Goal: Task Accomplishment & Management: Manage account settings

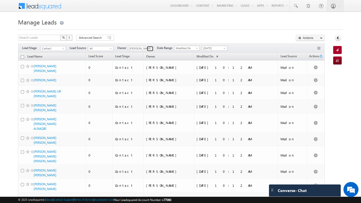
click at [147, 49] on link at bounding box center [150, 48] width 6 height 5
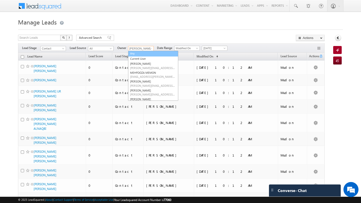
click at [138, 54] on link "Any" at bounding box center [153, 54] width 50 height 6
type input "Any"
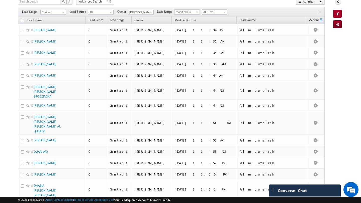
scroll to position [35, 0]
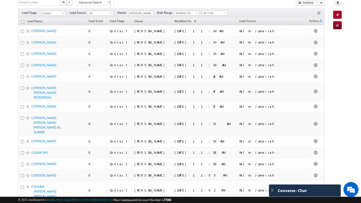
click at [21, 22] on input "checkbox" at bounding box center [22, 21] width 3 height 3
checkbox input "true"
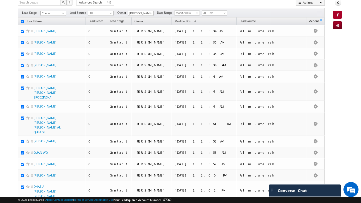
checkbox input "true"
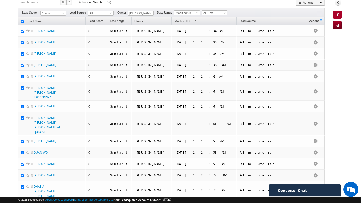
checkbox input "true"
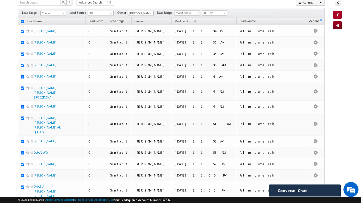
checkbox input "true"
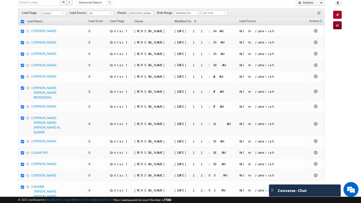
checkbox input "true"
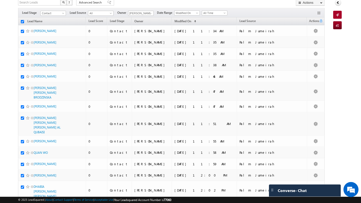
checkbox input "true"
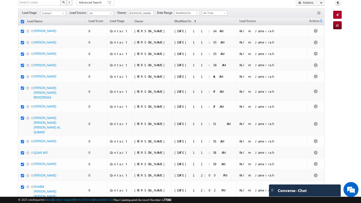
checkbox input "true"
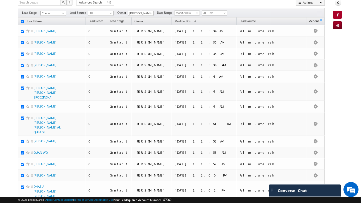
checkbox input "true"
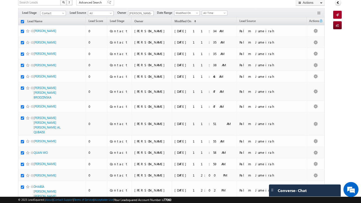
checkbox input "true"
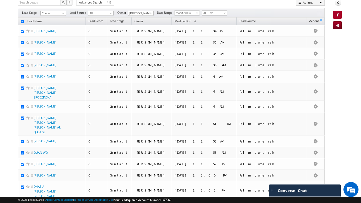
checkbox input "true"
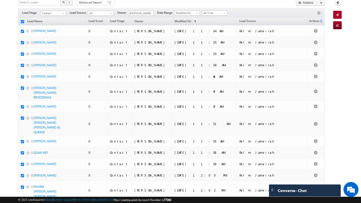
checkbox input "true"
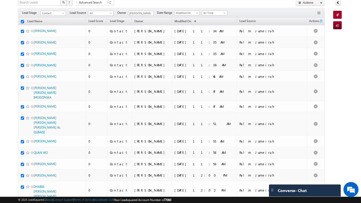
checkbox input "true"
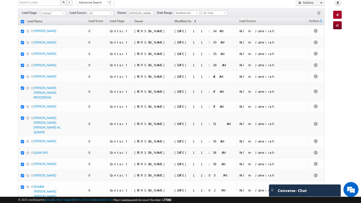
checkbox input "true"
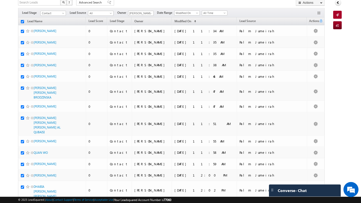
checkbox input "true"
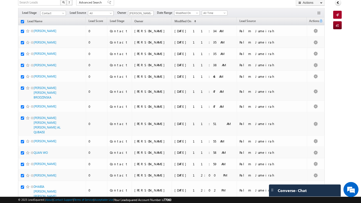
checkbox input "true"
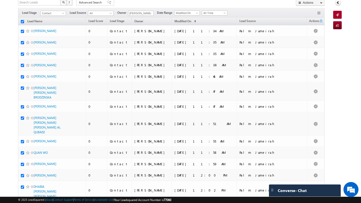
checkbox input "true"
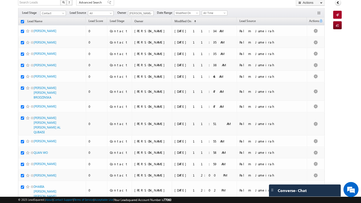
checkbox input "true"
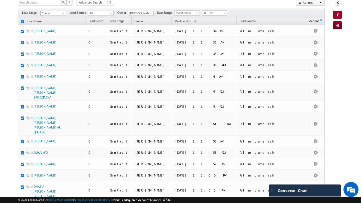
checkbox input "true"
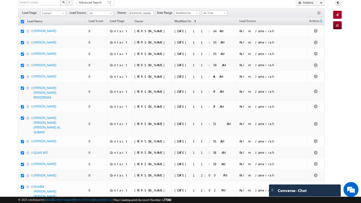
checkbox input "true"
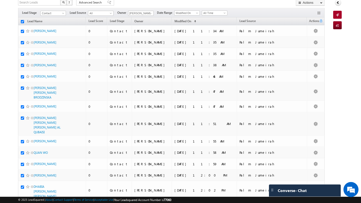
checkbox input "true"
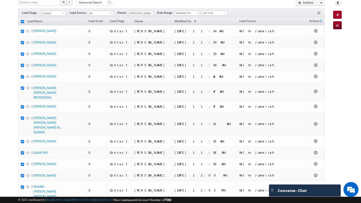
checkbox input "true"
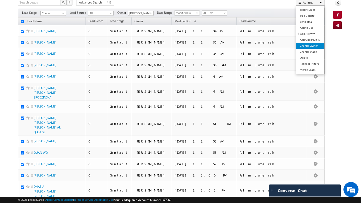
click at [310, 43] on link "Change Owner" at bounding box center [310, 46] width 28 height 6
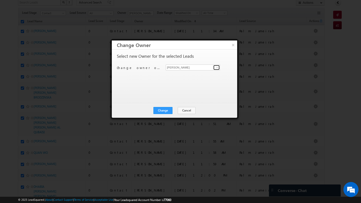
click at [215, 69] on span at bounding box center [217, 68] width 4 height 4
click at [200, 76] on span "pratyush.kuanr@indglobal.ae" at bounding box center [190, 78] width 45 height 4
type input "Pratyush kuanr"
click at [166, 108] on button "Change" at bounding box center [162, 110] width 19 height 7
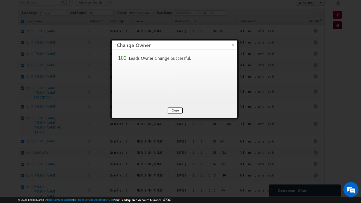
click at [177, 110] on button "Close" at bounding box center [175, 110] width 16 height 7
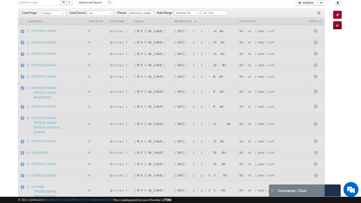
checkbox input "false"
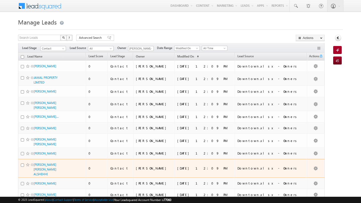
scroll to position [35, 0]
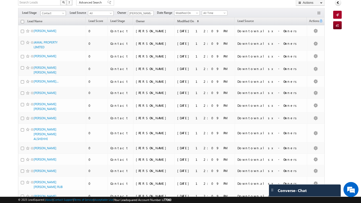
click at [54, 13] on span "Contact" at bounding box center [53, 13] width 24 height 5
click at [50, 28] on link "Prospect" at bounding box center [53, 28] width 25 height 5
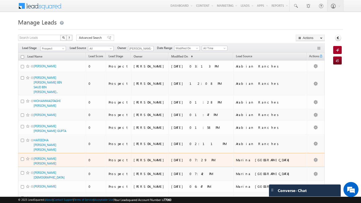
scroll to position [0, 0]
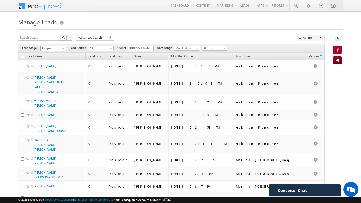
click at [56, 49] on span "Prospect" at bounding box center [53, 48] width 24 height 5
click at [54, 60] on link "Contact" at bounding box center [53, 59] width 25 height 5
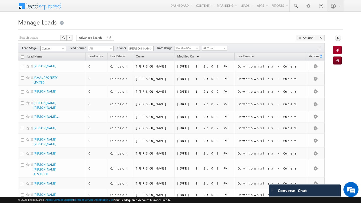
click at [56, 48] on span "Contact" at bounding box center [53, 48] width 24 height 5
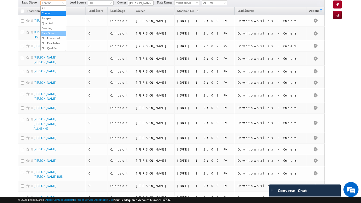
scroll to position [42, 0]
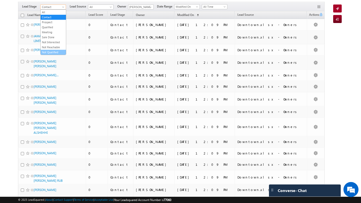
click at [52, 52] on link "Not Qualified" at bounding box center [53, 52] width 25 height 5
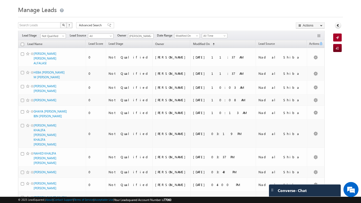
scroll to position [0, 0]
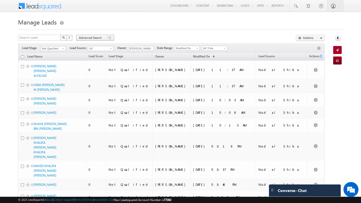
click at [95, 38] on span "Advanced Search" at bounding box center [91, 38] width 24 height 5
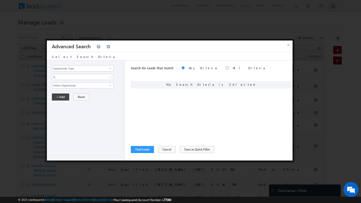
click at [114, 68] on div "Opportunity Type Lead Activity Task Sales Group Prospect Id Address 1 Address 2…" at bounding box center [87, 69] width 70 height 6
click at [112, 68] on span at bounding box center [110, 69] width 4 height 4
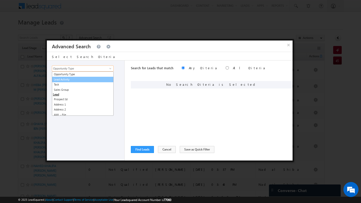
click at [108, 80] on link "Lead Activity" at bounding box center [83, 80] width 62 height 6
type input "Lead Activity"
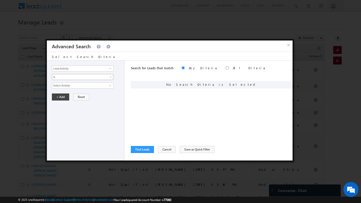
click at [104, 78] on span "Is" at bounding box center [79, 77] width 54 height 5
click at [105, 86] on link "Is Not" at bounding box center [82, 88] width 61 height 5
click at [108, 85] on span at bounding box center [110, 86] width 4 height 4
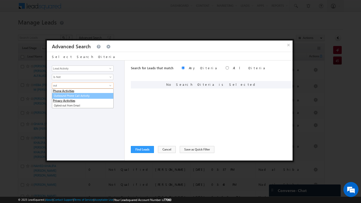
click at [91, 98] on link "Outbound Phone Call Activity" at bounding box center [83, 96] width 62 height 6
type input "Outbound Phone Call Activity"
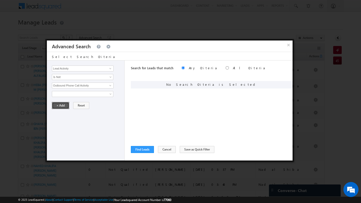
click at [57, 108] on button "+ Add" at bounding box center [60, 105] width 17 height 7
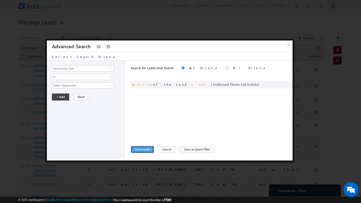
click at [143, 148] on button "Find Leads" at bounding box center [142, 149] width 23 height 7
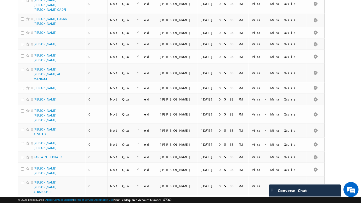
scroll to position [1262, 0]
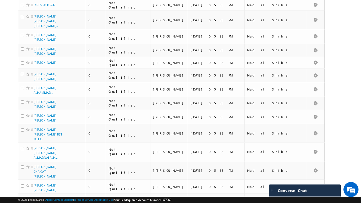
scroll to position [0, 0]
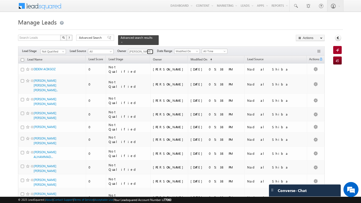
click at [149, 52] on span at bounding box center [151, 52] width 4 height 4
click at [81, 39] on span "Advanced Search" at bounding box center [91, 38] width 24 height 5
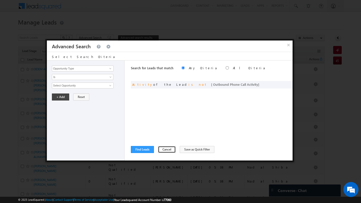
click at [165, 150] on button "Cancel" at bounding box center [167, 149] width 18 height 7
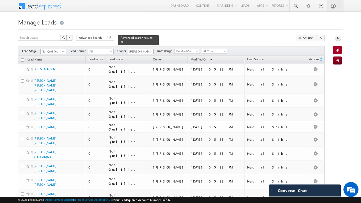
click at [121, 42] on span at bounding box center [122, 42] width 3 height 3
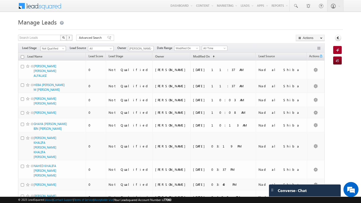
click at [55, 49] on span "Not Qualified" at bounding box center [53, 48] width 24 height 5
click at [50, 68] on link "Qualified" at bounding box center [53, 69] width 25 height 5
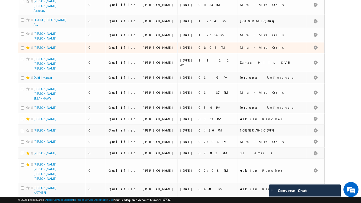
scroll to position [168, 0]
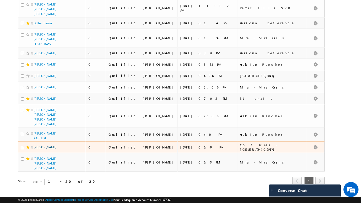
click at [51, 146] on link "[PERSON_NAME]" at bounding box center [45, 148] width 23 height 4
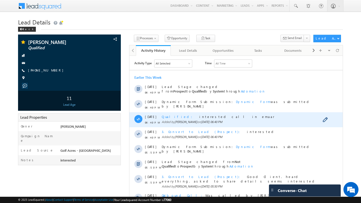
click at [172, 115] on span "Qualified" at bounding box center [179, 117] width 34 height 4
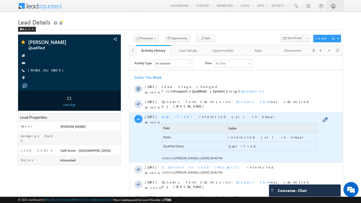
click at [172, 115] on span "Qualified" at bounding box center [179, 117] width 34 height 4
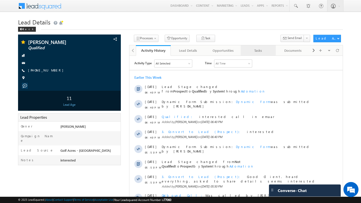
click at [257, 48] on div "Tasks" at bounding box center [258, 51] width 27 height 6
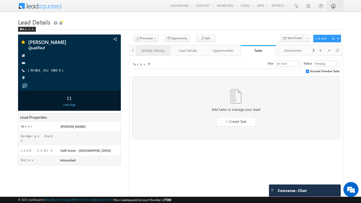
click at [152, 52] on div "Activity History" at bounding box center [153, 51] width 27 height 6
